Goal: Find specific page/section: Find specific page/section

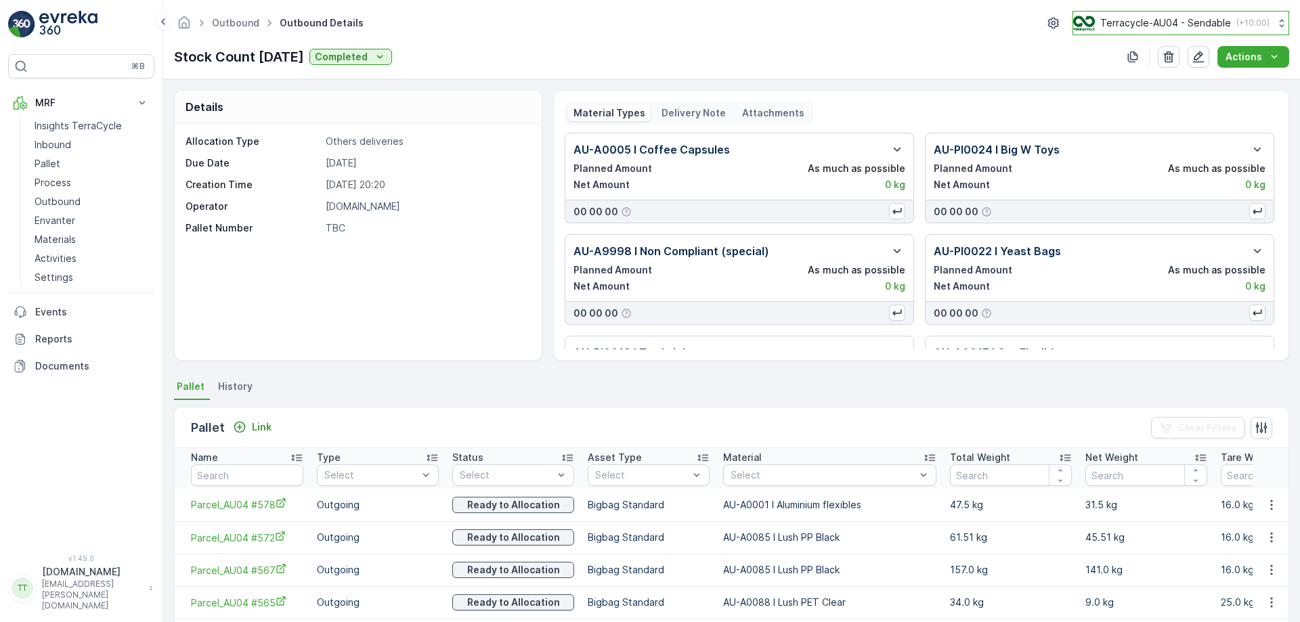
scroll to position [260, 0]
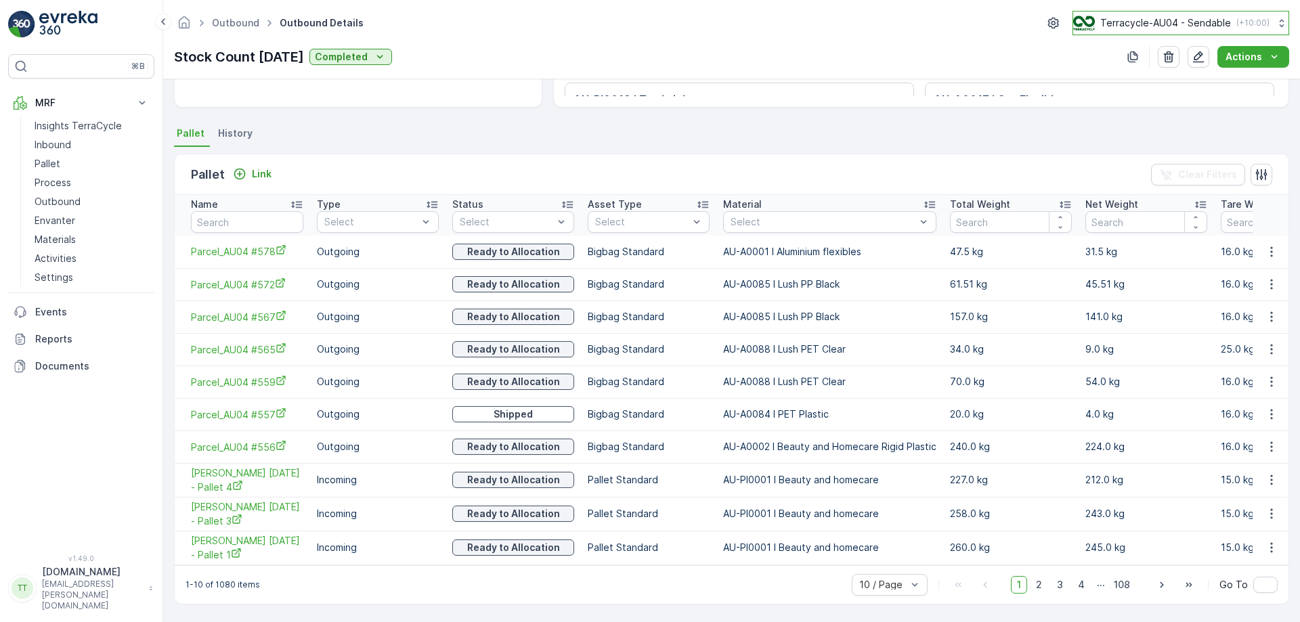
click at [1112, 31] on button "Terracycle-AU04 - Sendable ( +10:00 )" at bounding box center [1180, 23] width 217 height 24
click at [599, 67] on div "Stock Count [DATE] Completed Actions" at bounding box center [731, 57] width 1115 height 22
click at [70, 163] on link "Pallet" at bounding box center [91, 163] width 125 height 19
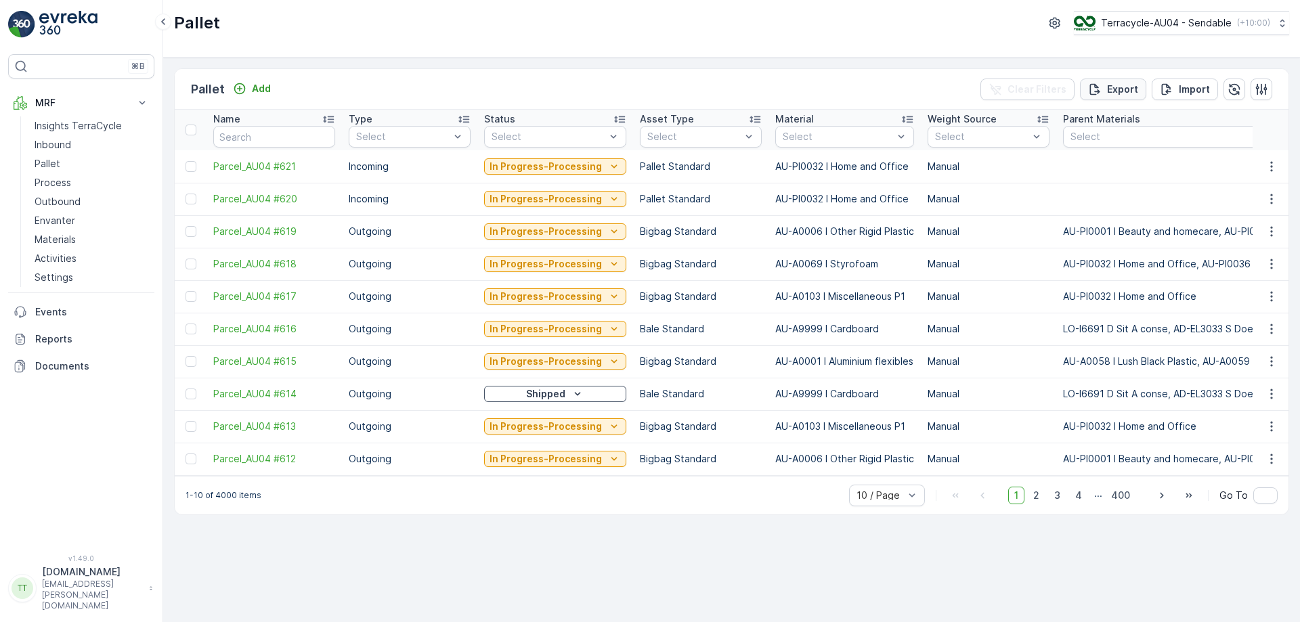
click at [1120, 95] on p "Export" at bounding box center [1122, 90] width 31 height 14
click at [1125, 77] on span "reports" at bounding box center [1190, 73] width 159 height 14
click at [1278, 22] on icon "close" at bounding box center [1278, 24] width 9 height 11
click at [62, 186] on p "Process" at bounding box center [53, 183] width 37 height 14
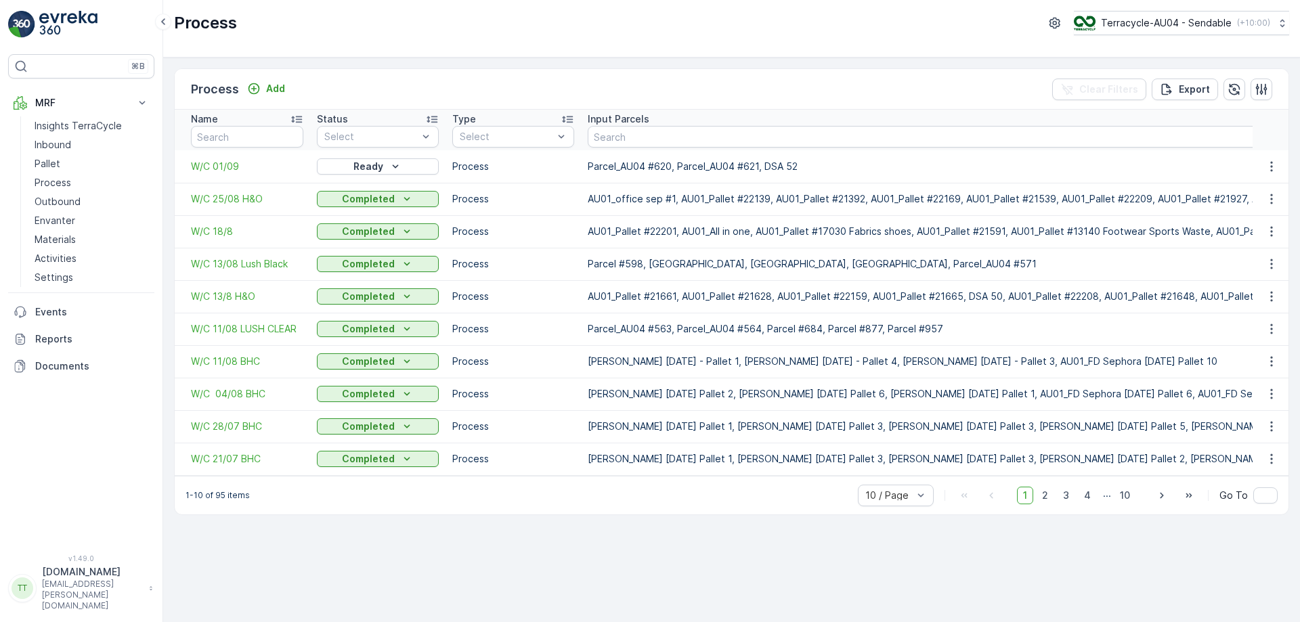
click at [684, 53] on div "Process Terracycle-AU04 - Sendable ( +10:00 )" at bounding box center [731, 29] width 1137 height 58
click at [211, 196] on span "W/C 25/08 H&O" at bounding box center [247, 199] width 112 height 14
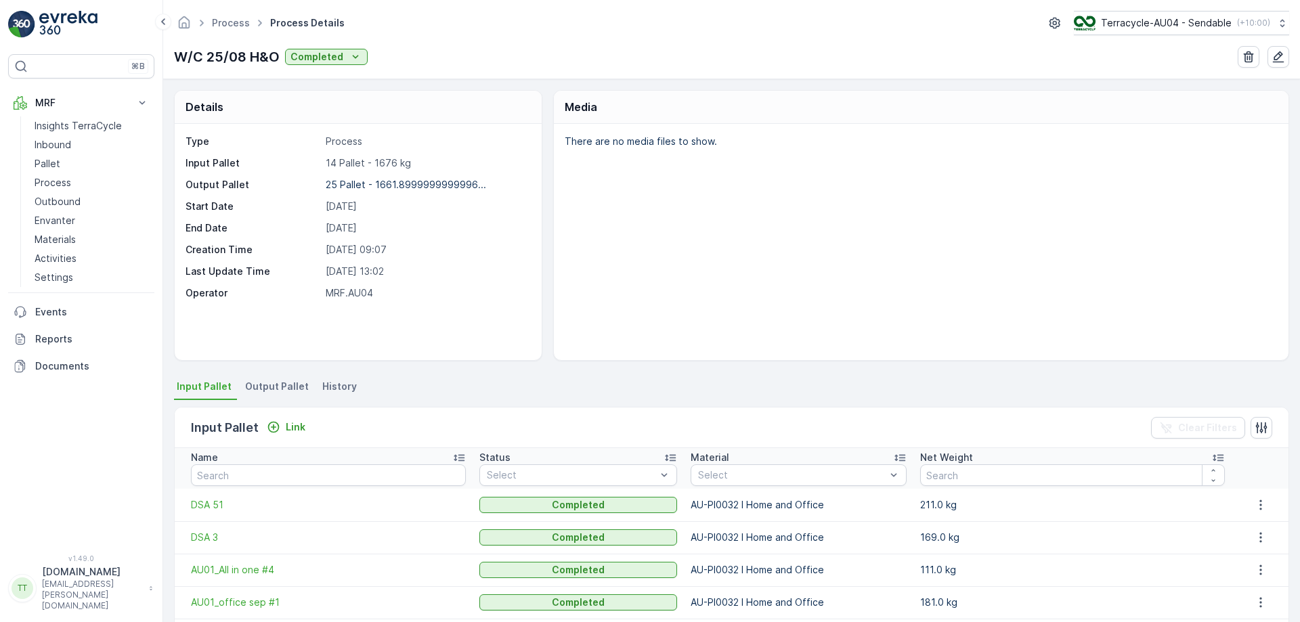
click at [287, 388] on span "Output Pallet" at bounding box center [277, 387] width 64 height 14
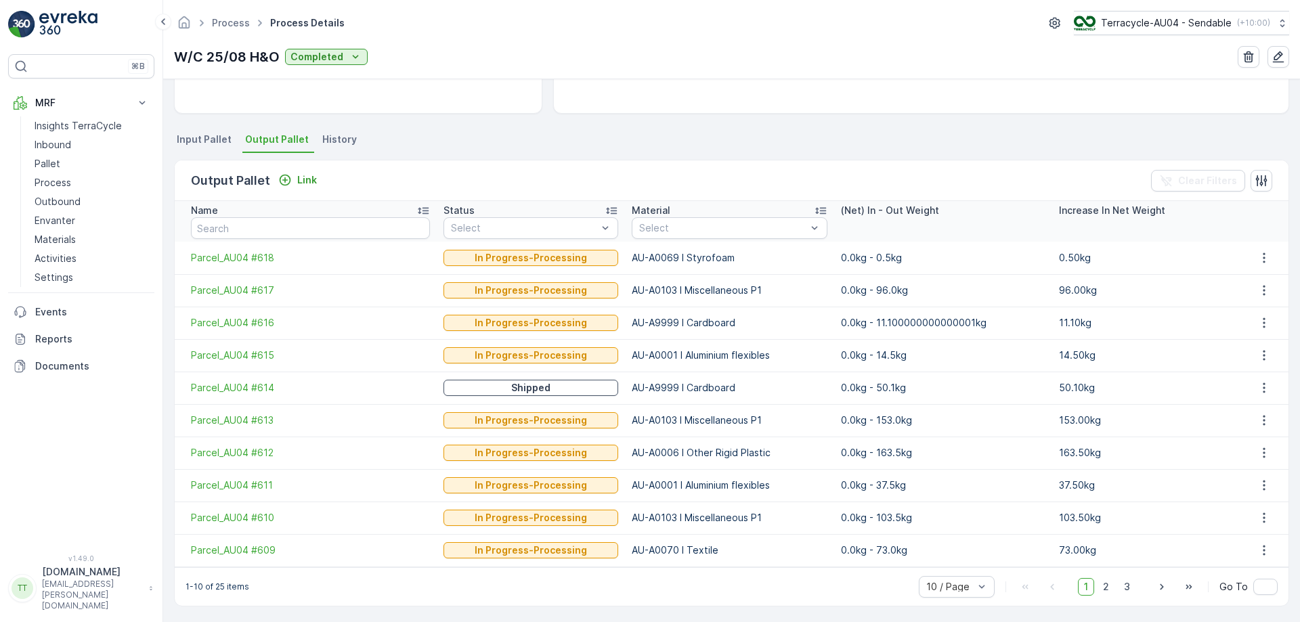
scroll to position [249, 0]
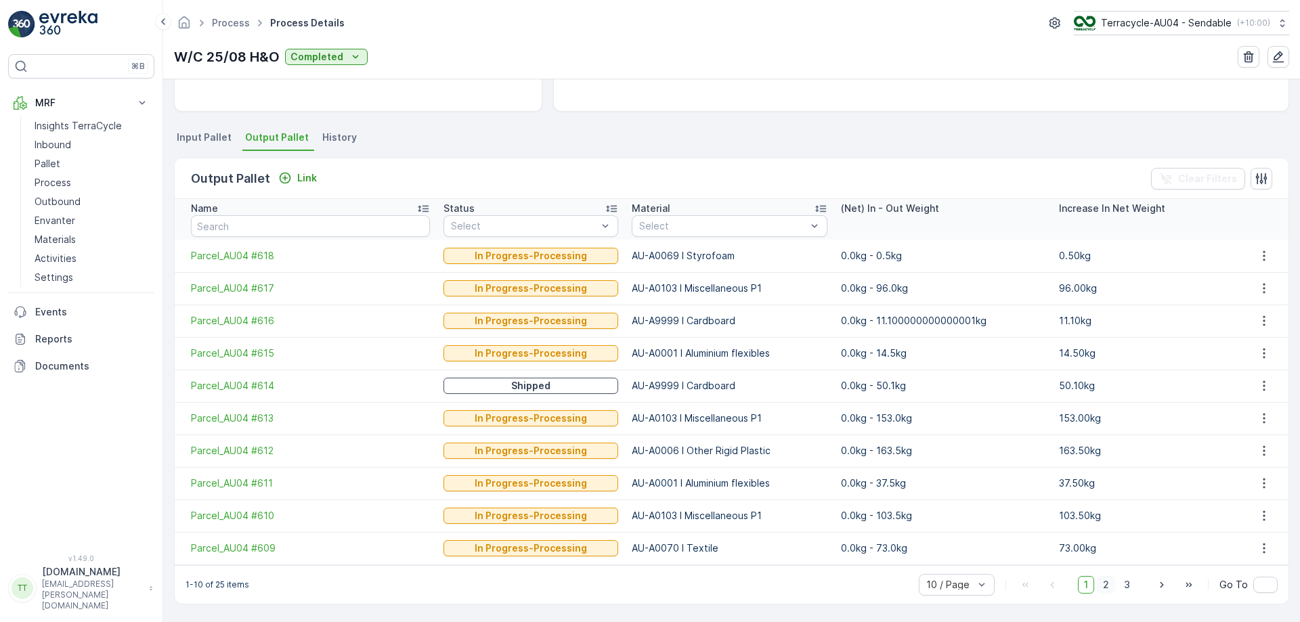
click at [1106, 588] on span "2" at bounding box center [1106, 585] width 18 height 18
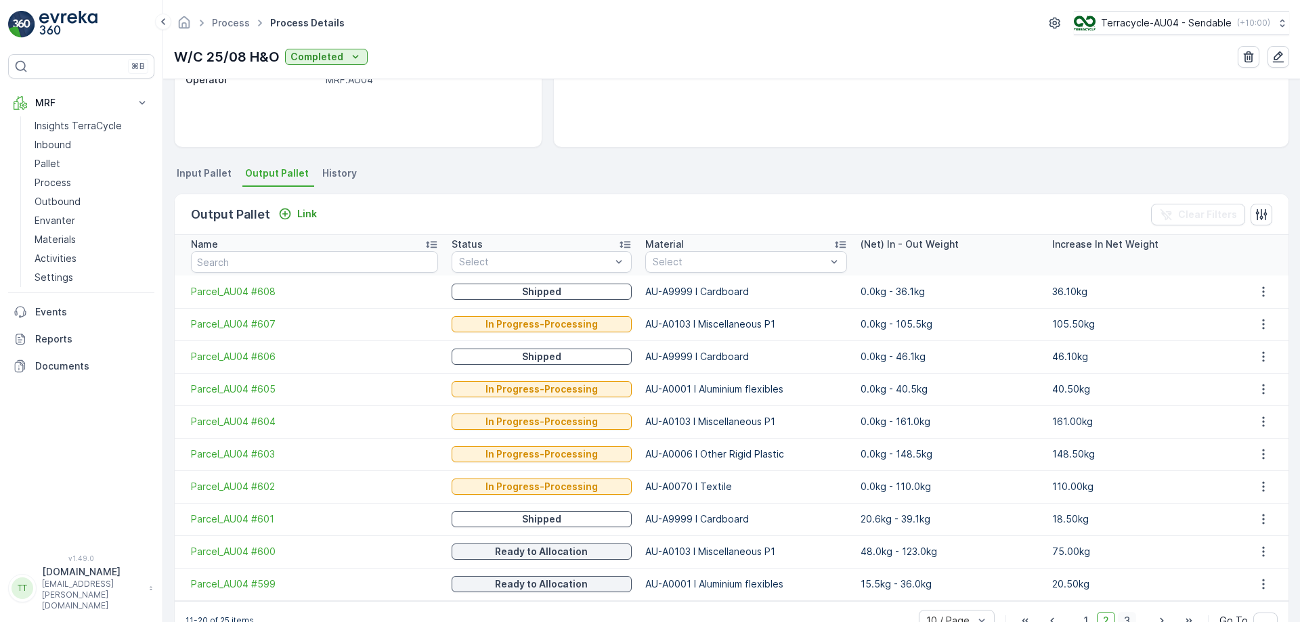
scroll to position [249, 0]
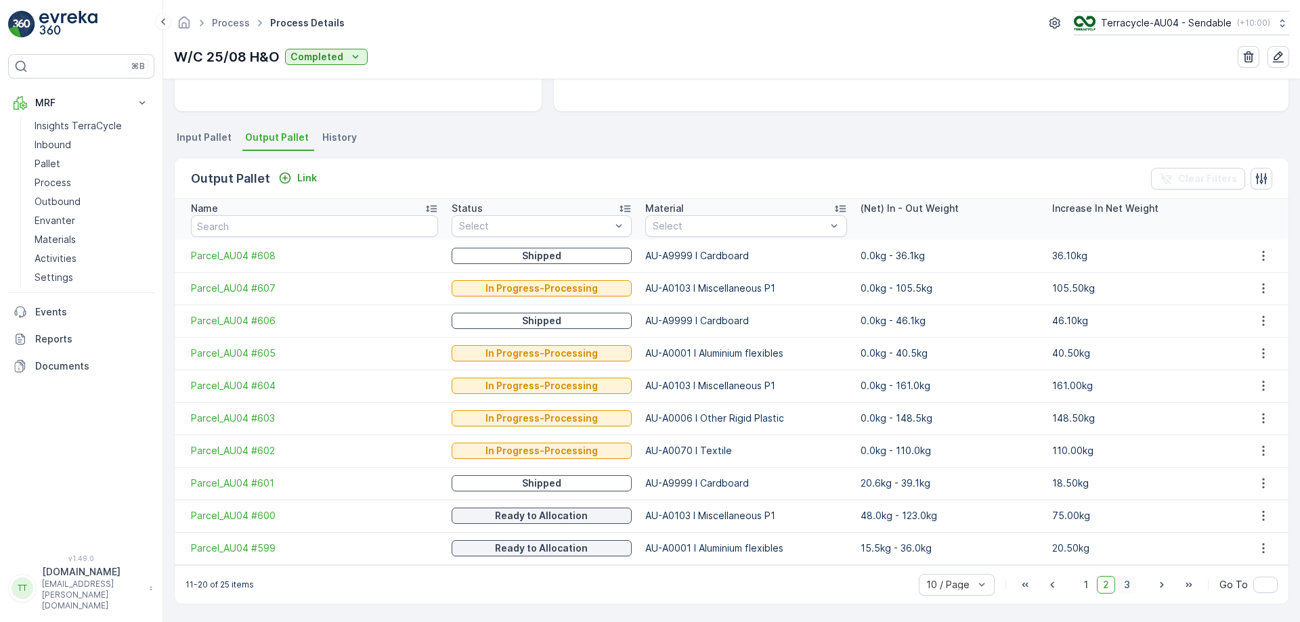
click at [1124, 580] on span "3" at bounding box center [1127, 585] width 18 height 18
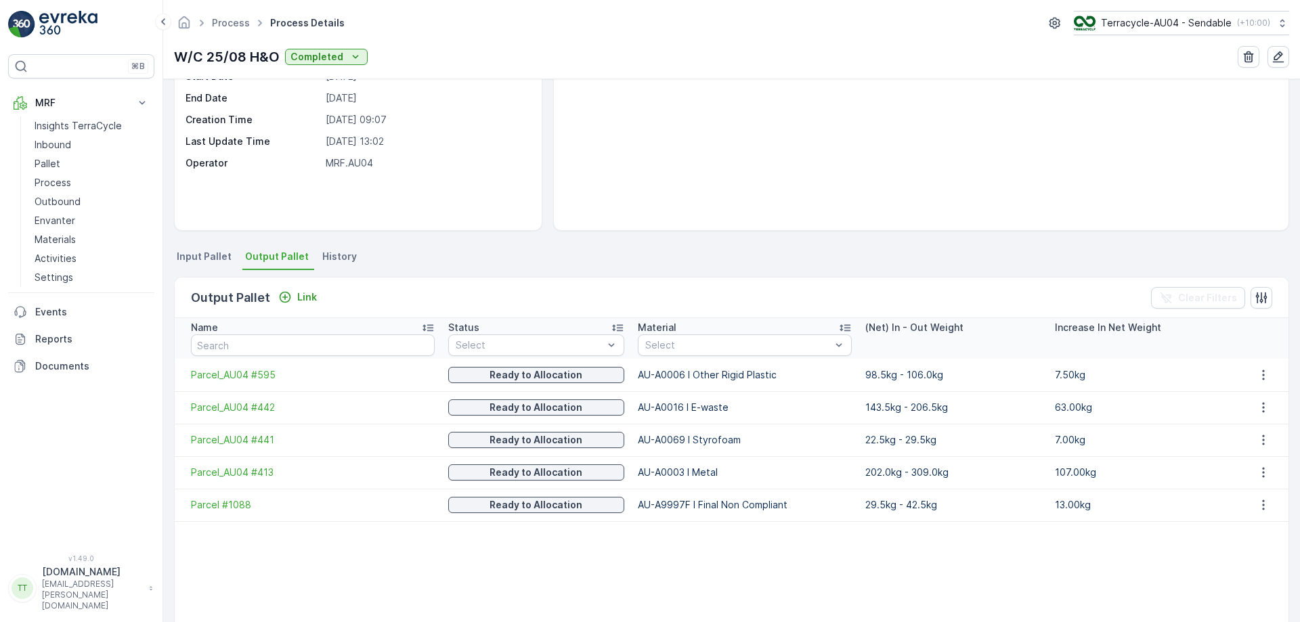
scroll to position [228, 0]
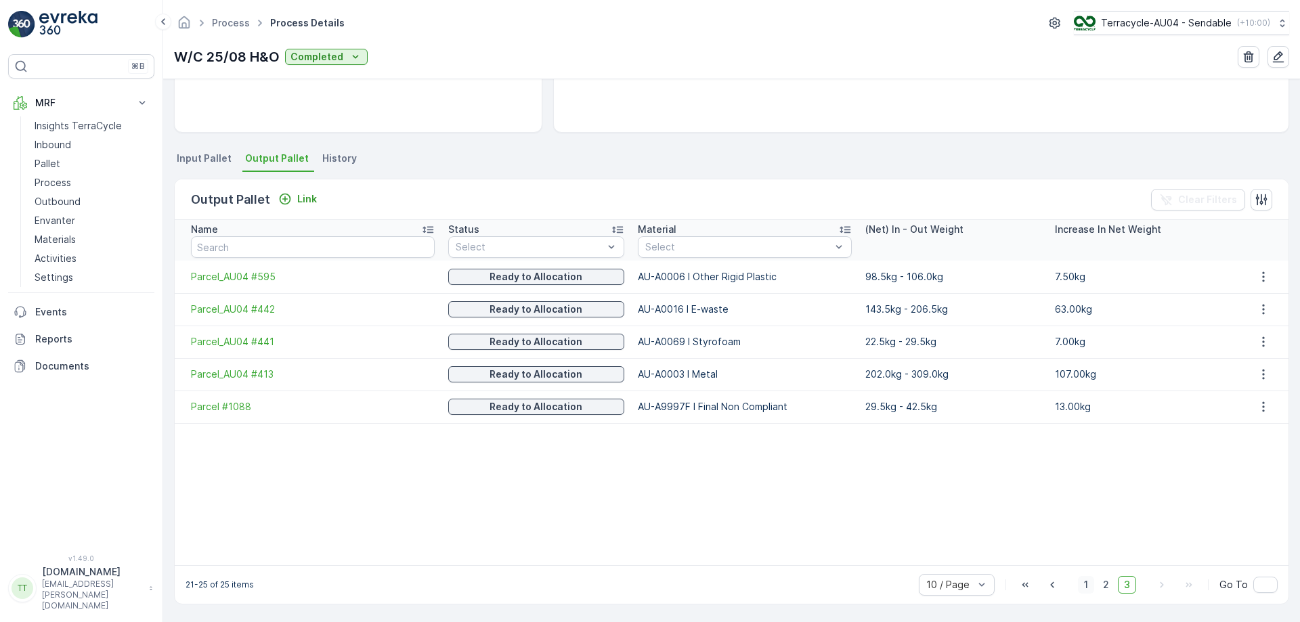
click at [1079, 580] on span "1" at bounding box center [1086, 585] width 16 height 18
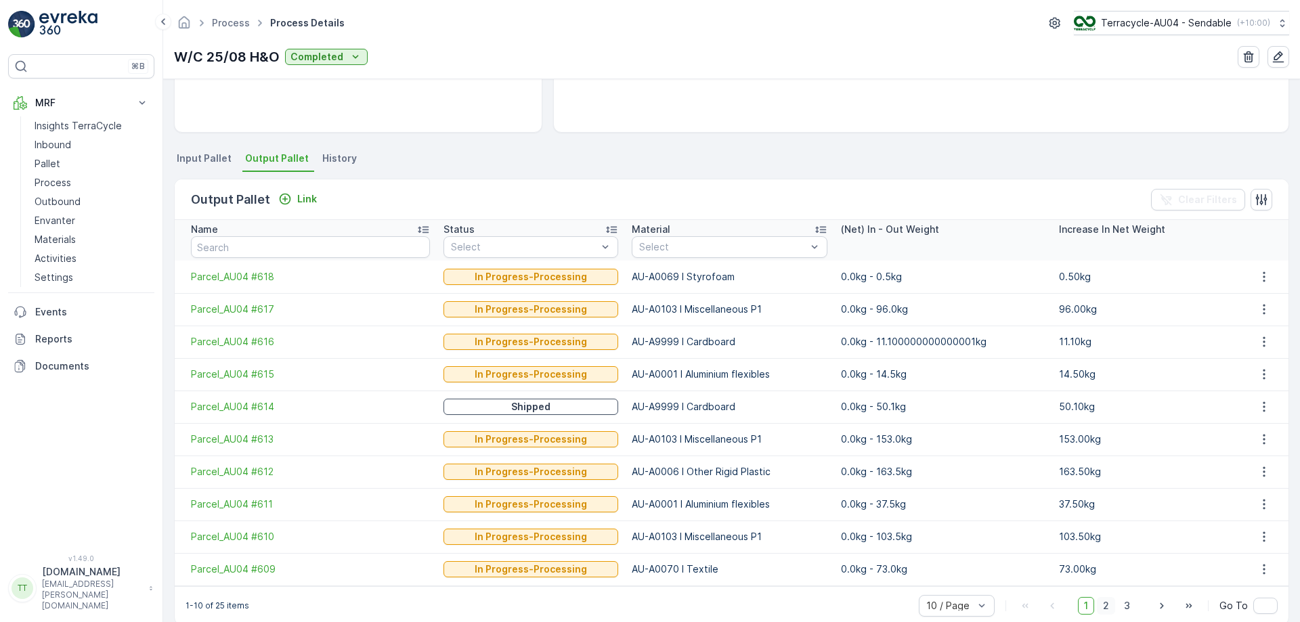
click at [1100, 603] on span "2" at bounding box center [1106, 606] width 18 height 18
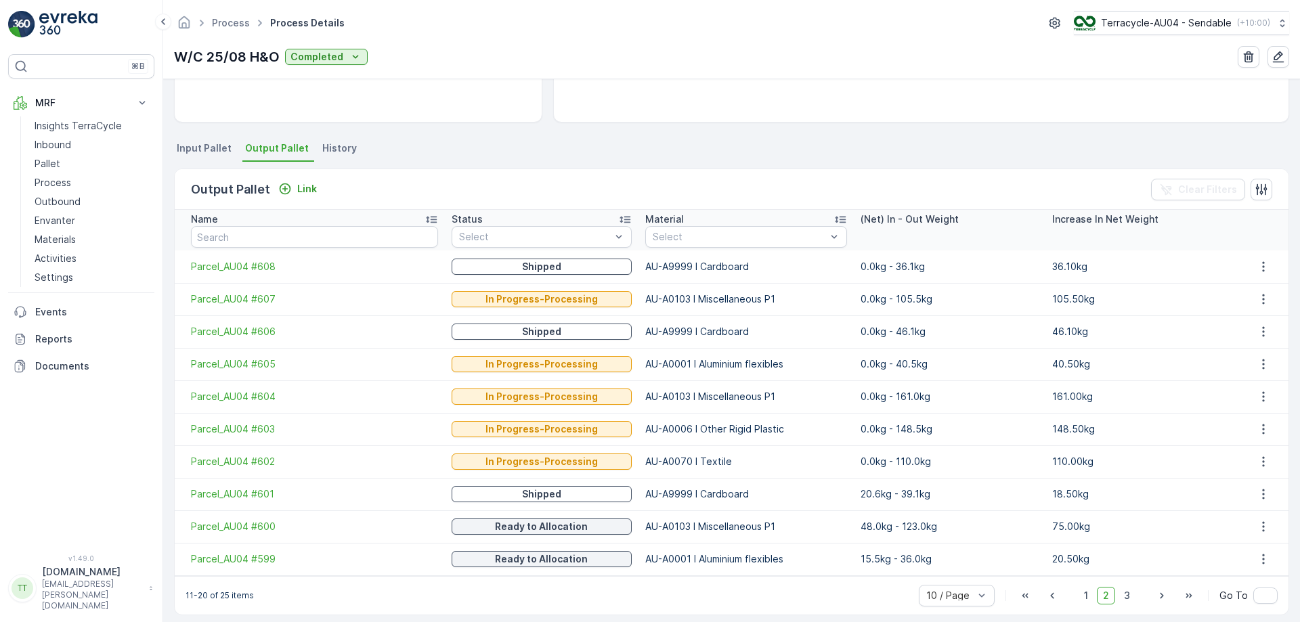
scroll to position [242, 0]
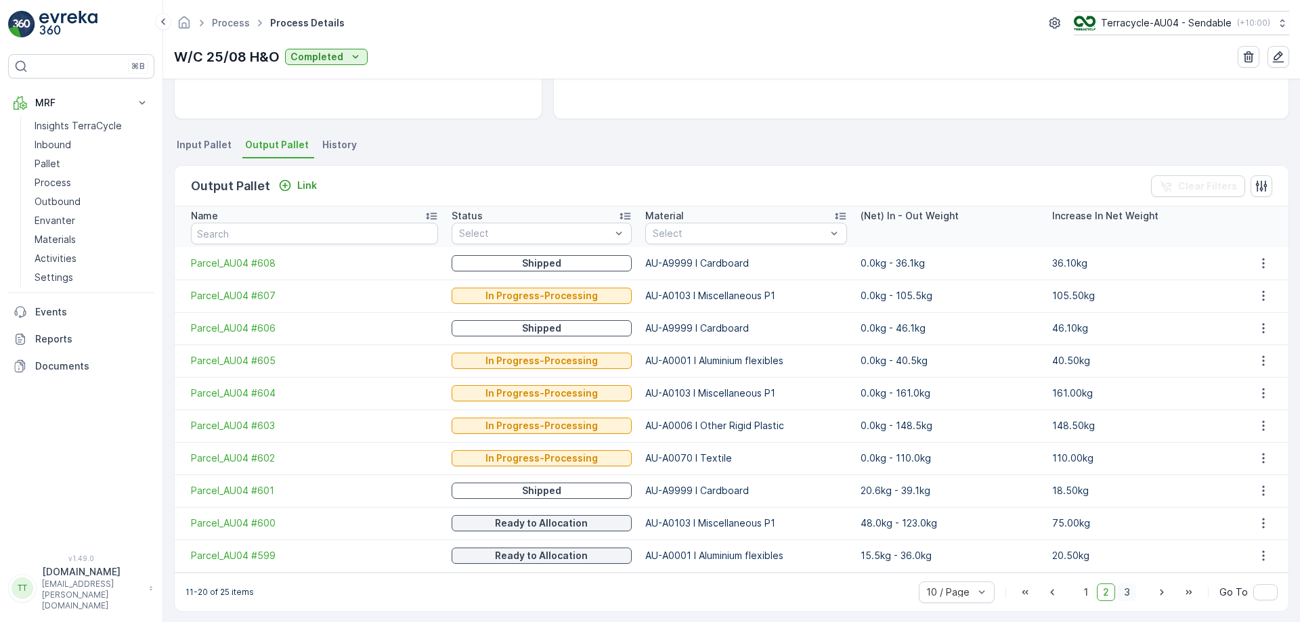
click at [1127, 590] on span "3" at bounding box center [1127, 593] width 18 height 18
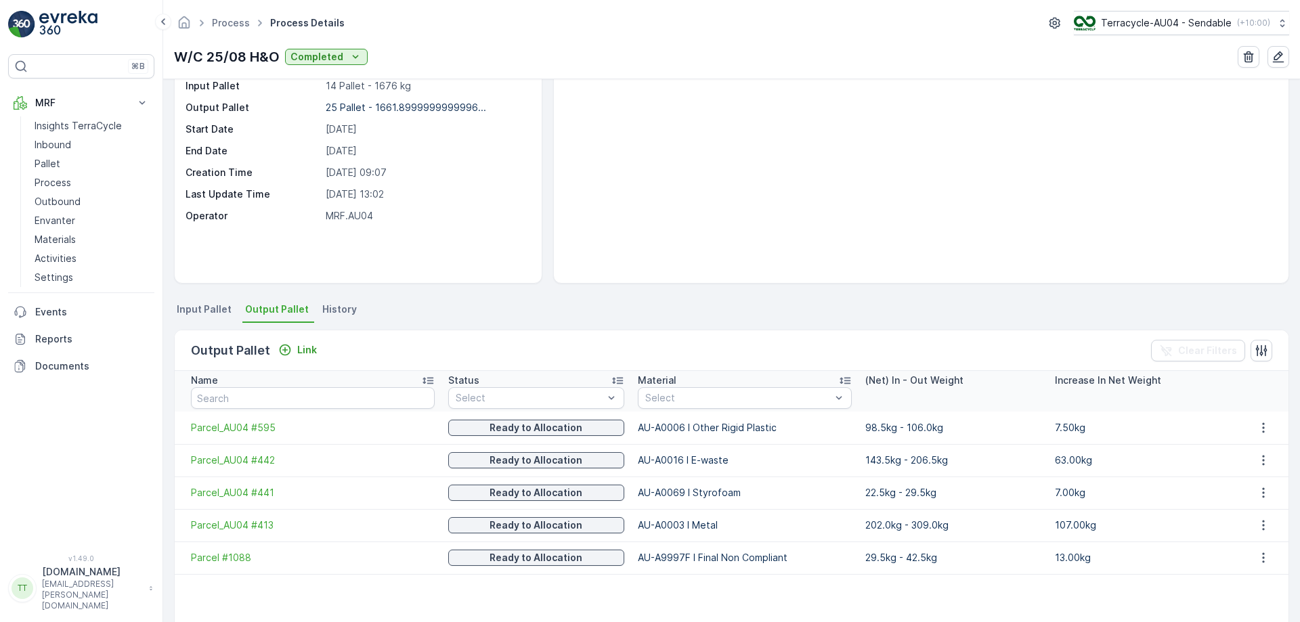
scroll to position [85, 0]
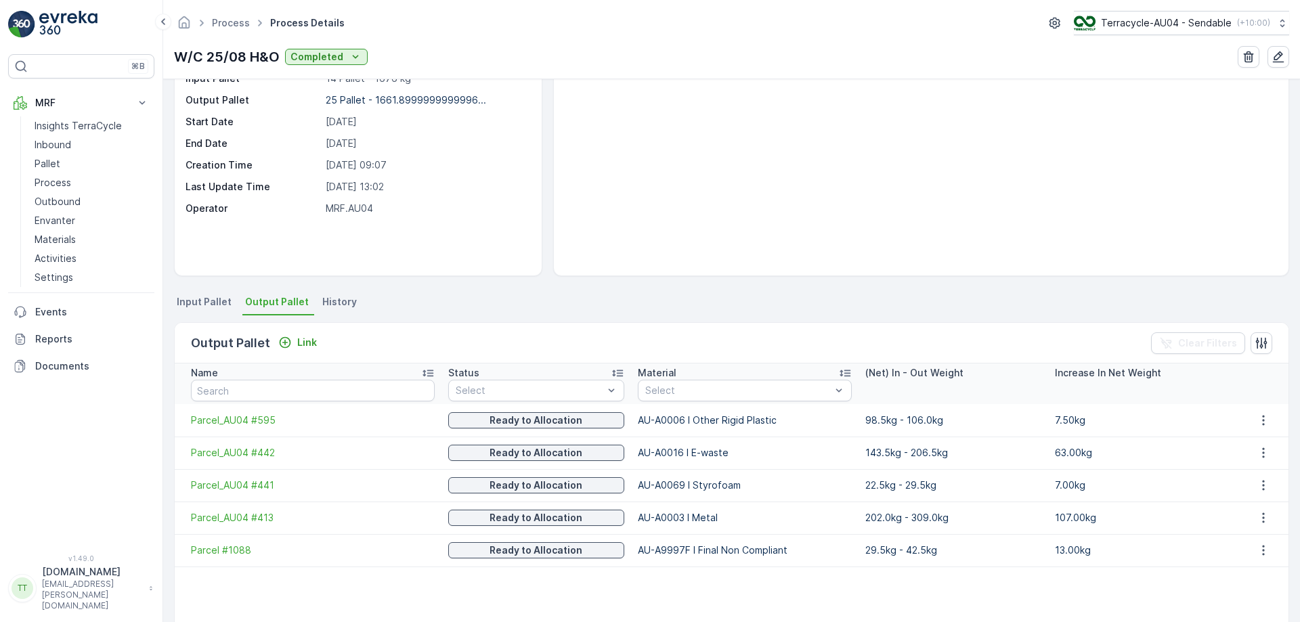
click at [716, 173] on div "There are no media files to show." at bounding box center [921, 157] width 735 height 236
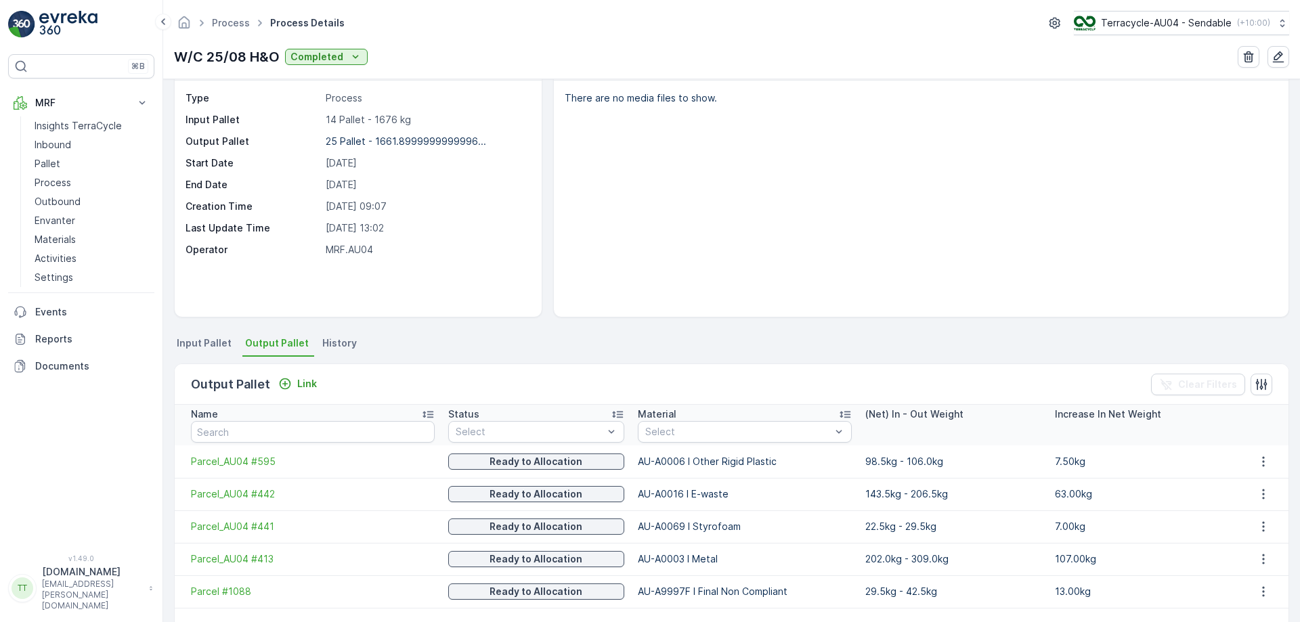
click at [382, 121] on p "14 Pallet - 1676 kg" at bounding box center [427, 120] width 202 height 14
copy p "1676"
click at [1129, 20] on p "Terracycle-AU04 - Sendable" at bounding box center [1165, 23] width 131 height 14
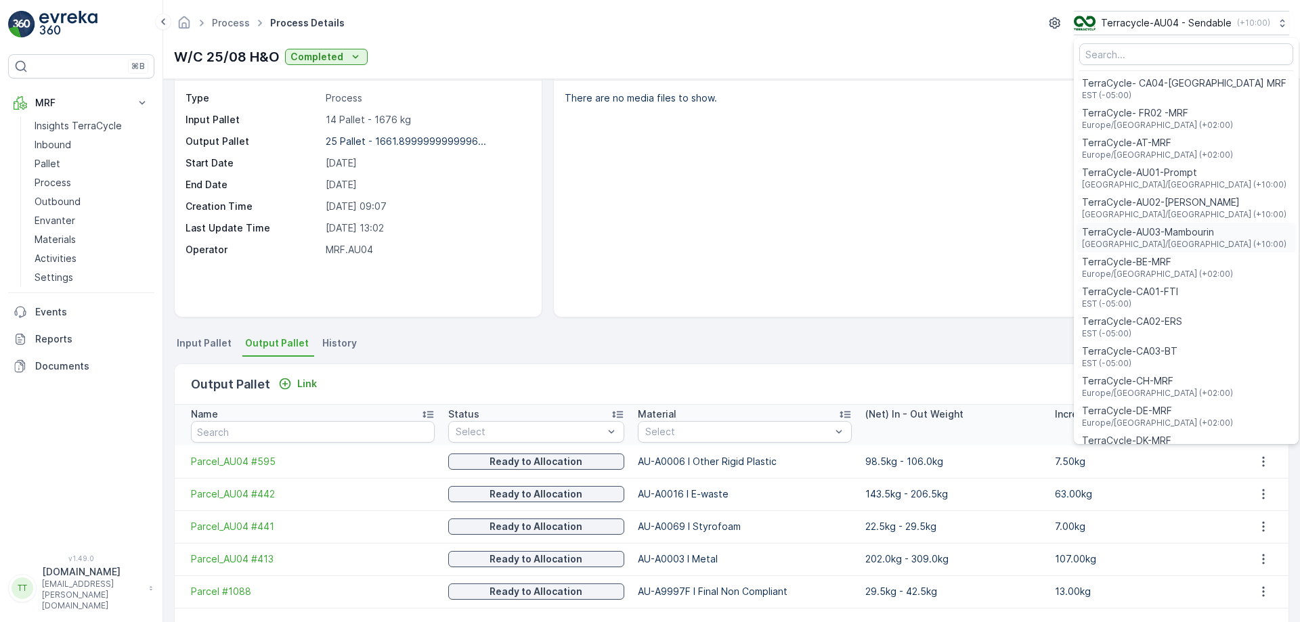
click at [1185, 241] on span "[GEOGRAPHIC_DATA]/[GEOGRAPHIC_DATA] (+10:00)" at bounding box center [1184, 244] width 204 height 11
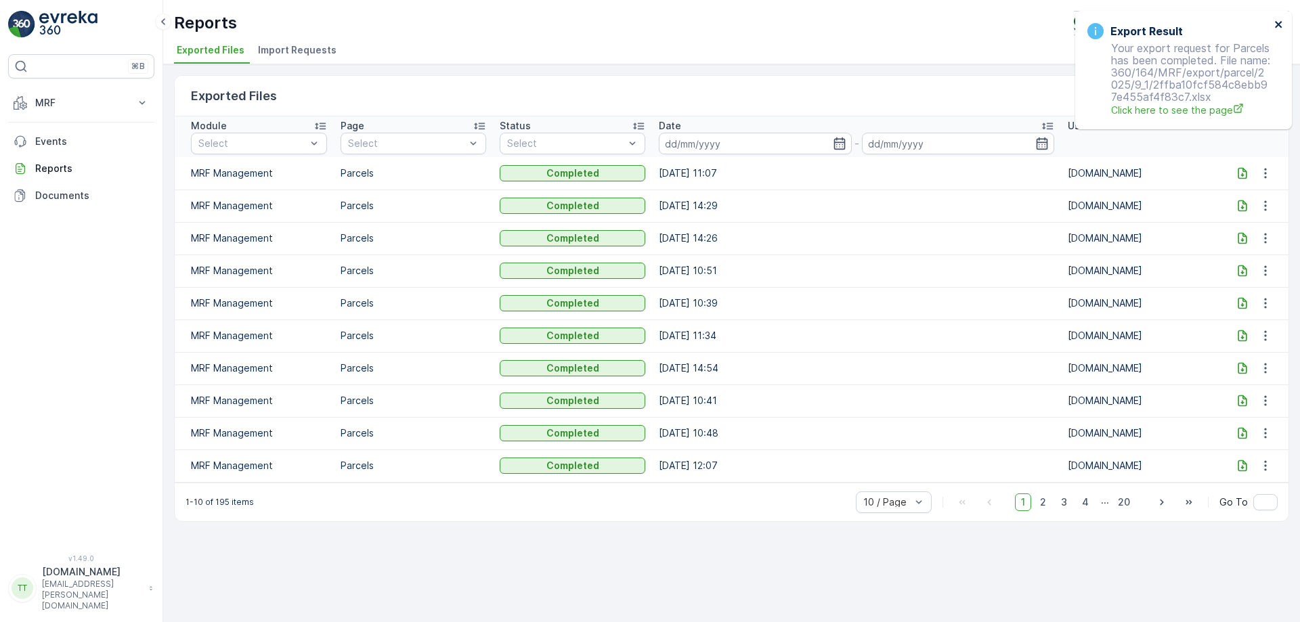
click at [1277, 24] on icon "close" at bounding box center [1278, 24] width 7 height 7
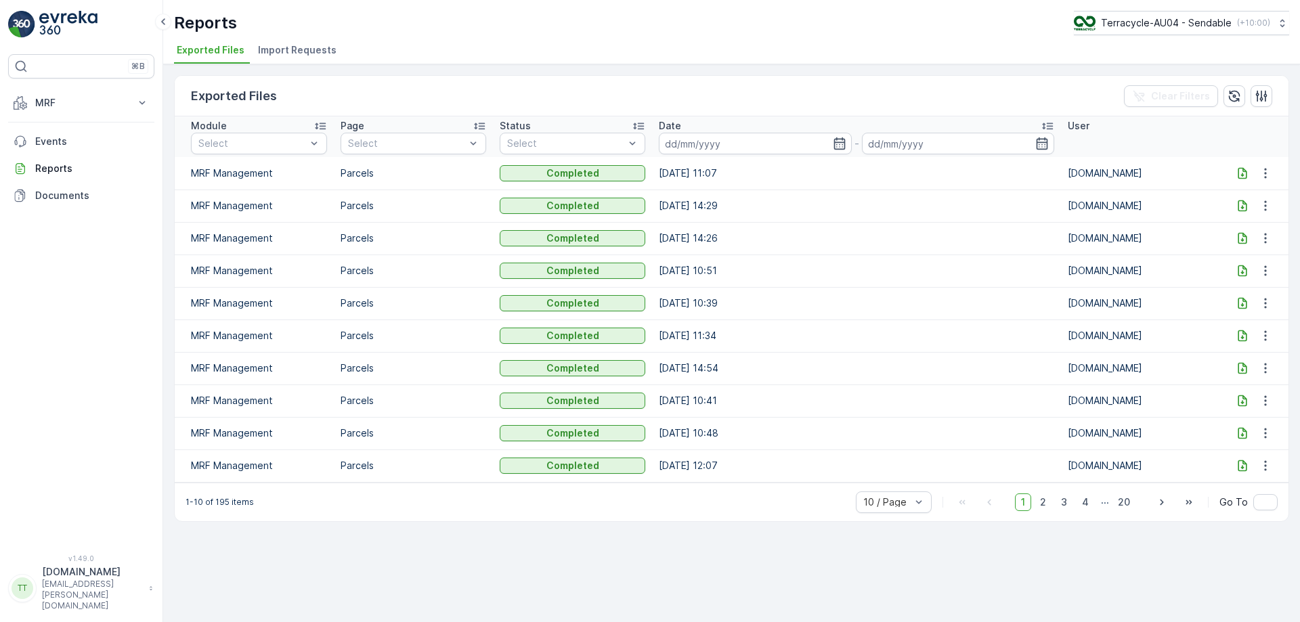
click at [1244, 171] on icon at bounding box center [1242, 173] width 9 height 12
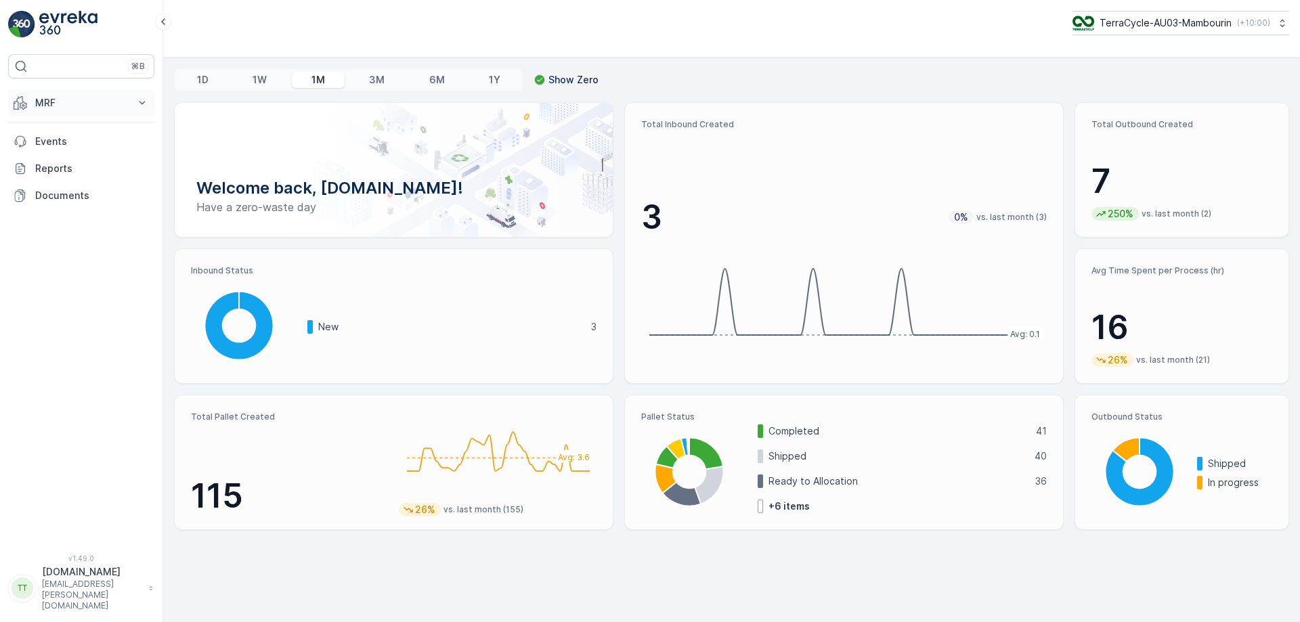
click at [114, 102] on p "MRF" at bounding box center [81, 103] width 92 height 14
click at [75, 179] on link "Process" at bounding box center [91, 182] width 125 height 19
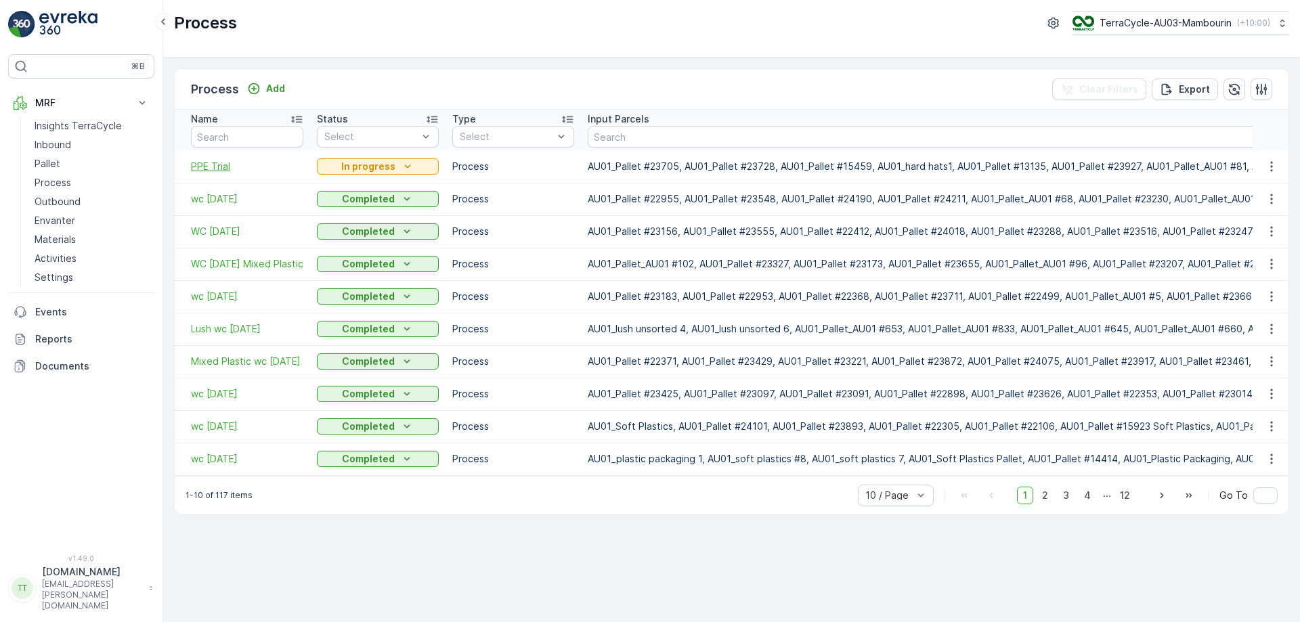
click at [217, 169] on span "PPE Trial" at bounding box center [247, 167] width 112 height 14
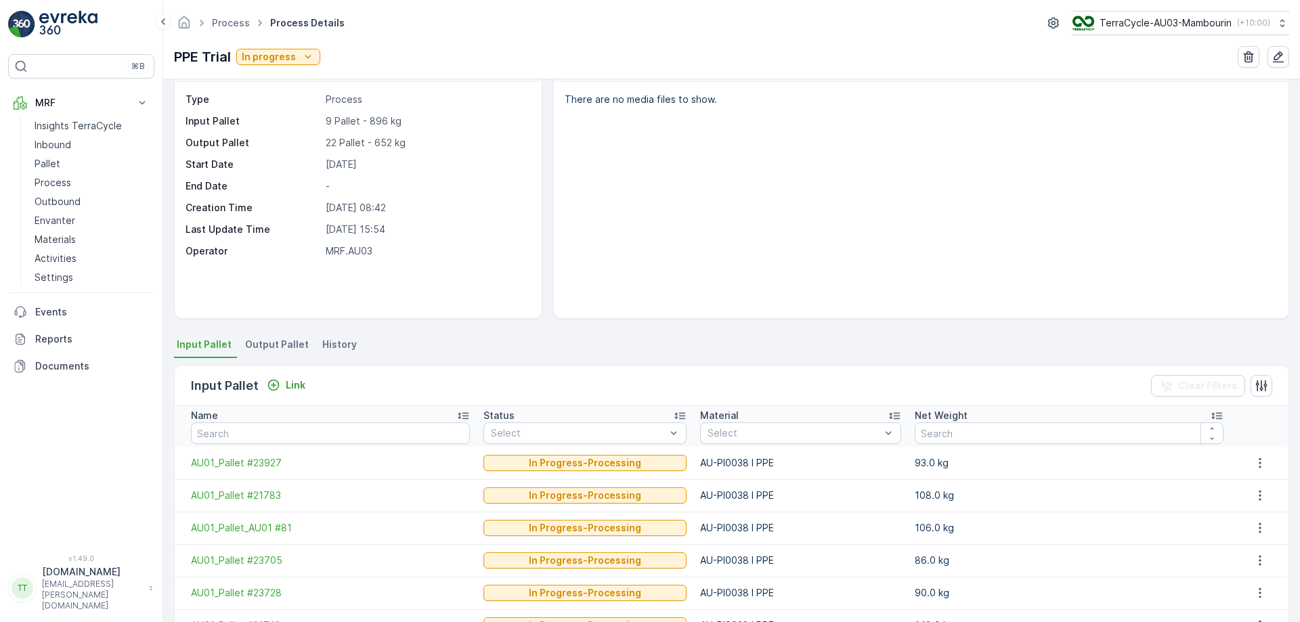
scroll to position [44, 0]
click at [257, 332] on div "Details Type Process Input Pallet 9 Pallet - 896 kg Output Pallet 22 Pallet - 6…" at bounding box center [731, 350] width 1137 height 543
click at [255, 341] on span "Output Pallet" at bounding box center [277, 343] width 64 height 14
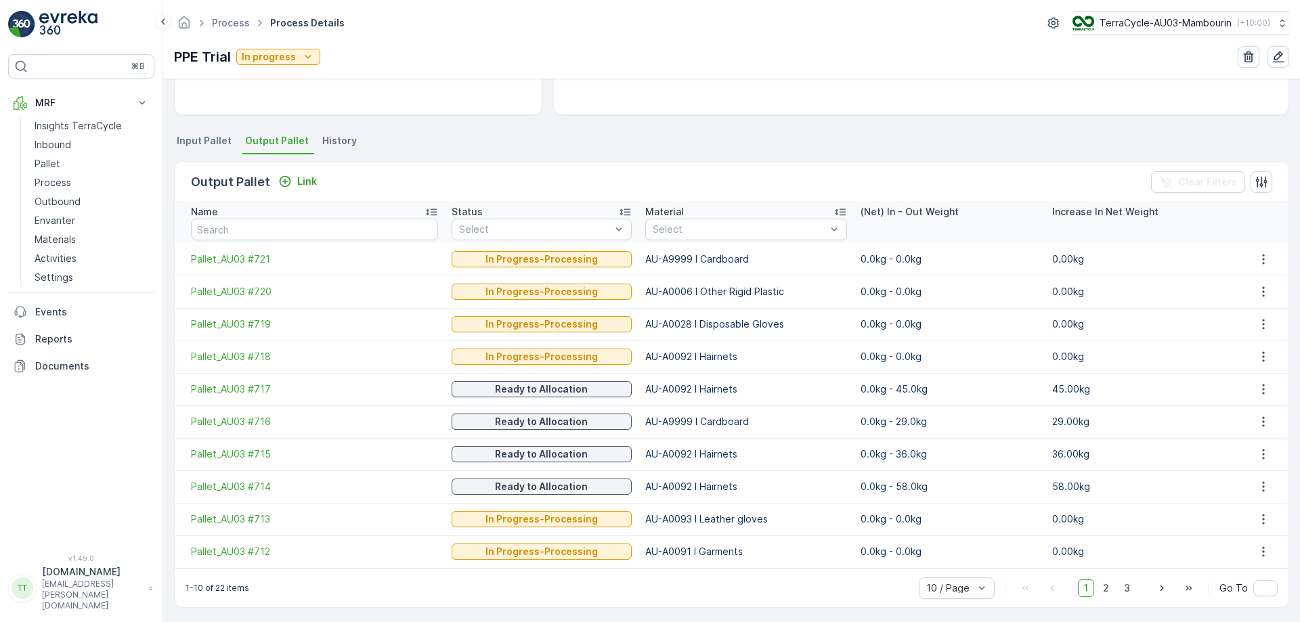
scroll to position [249, 0]
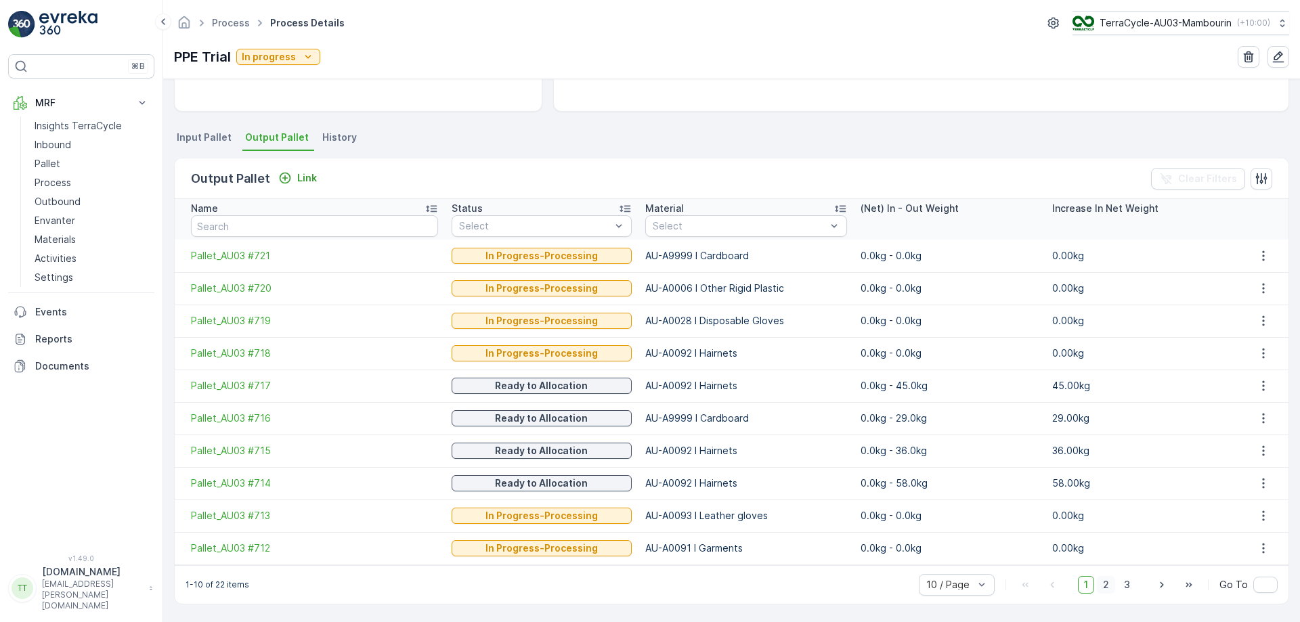
click at [1101, 581] on span "2" at bounding box center [1106, 585] width 18 height 18
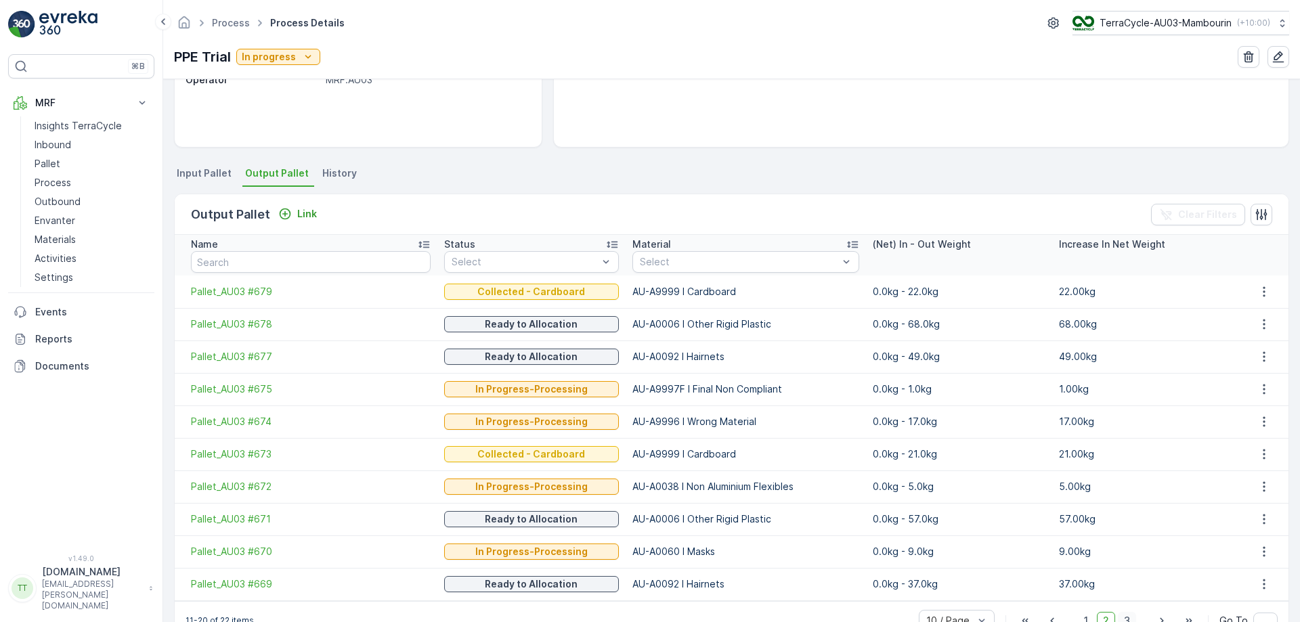
scroll to position [249, 0]
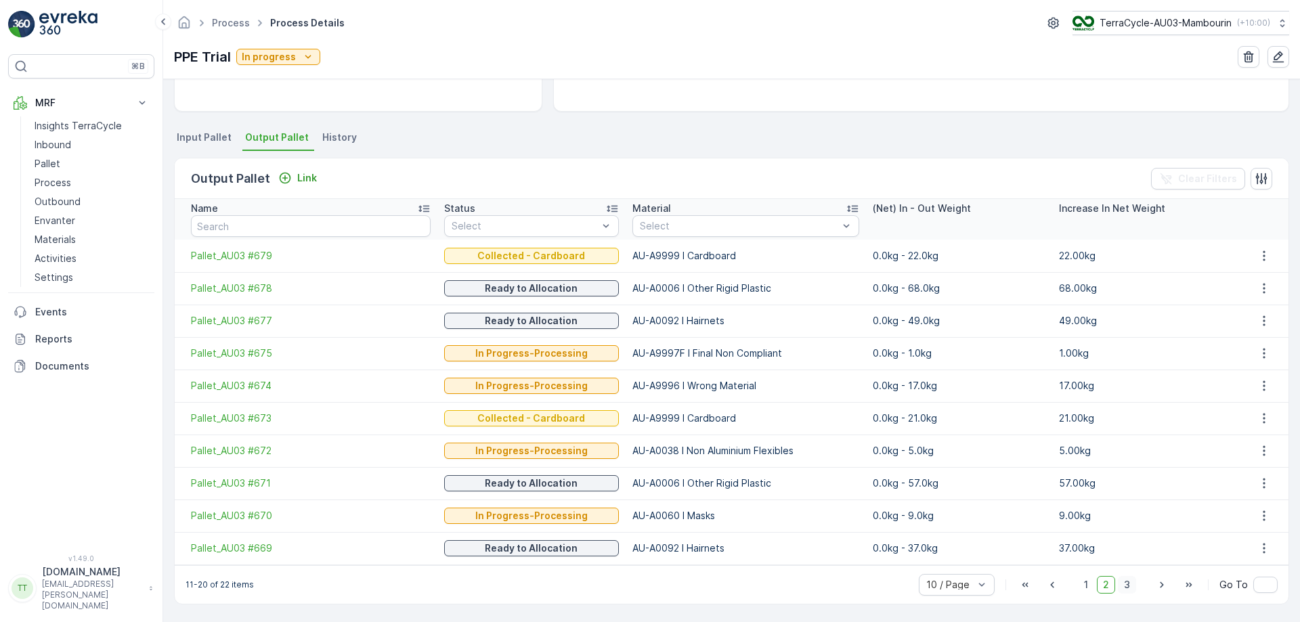
click at [1127, 583] on span "3" at bounding box center [1127, 585] width 18 height 18
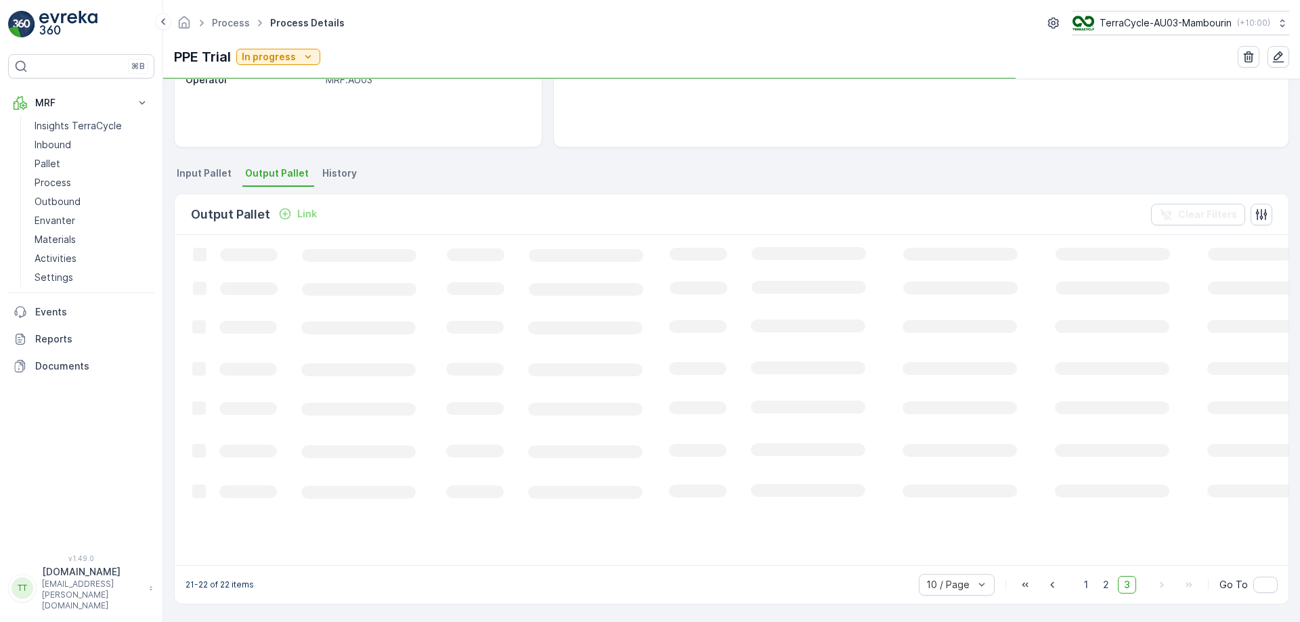
scroll to position [216, 0]
